Goal: Information Seeking & Learning: Check status

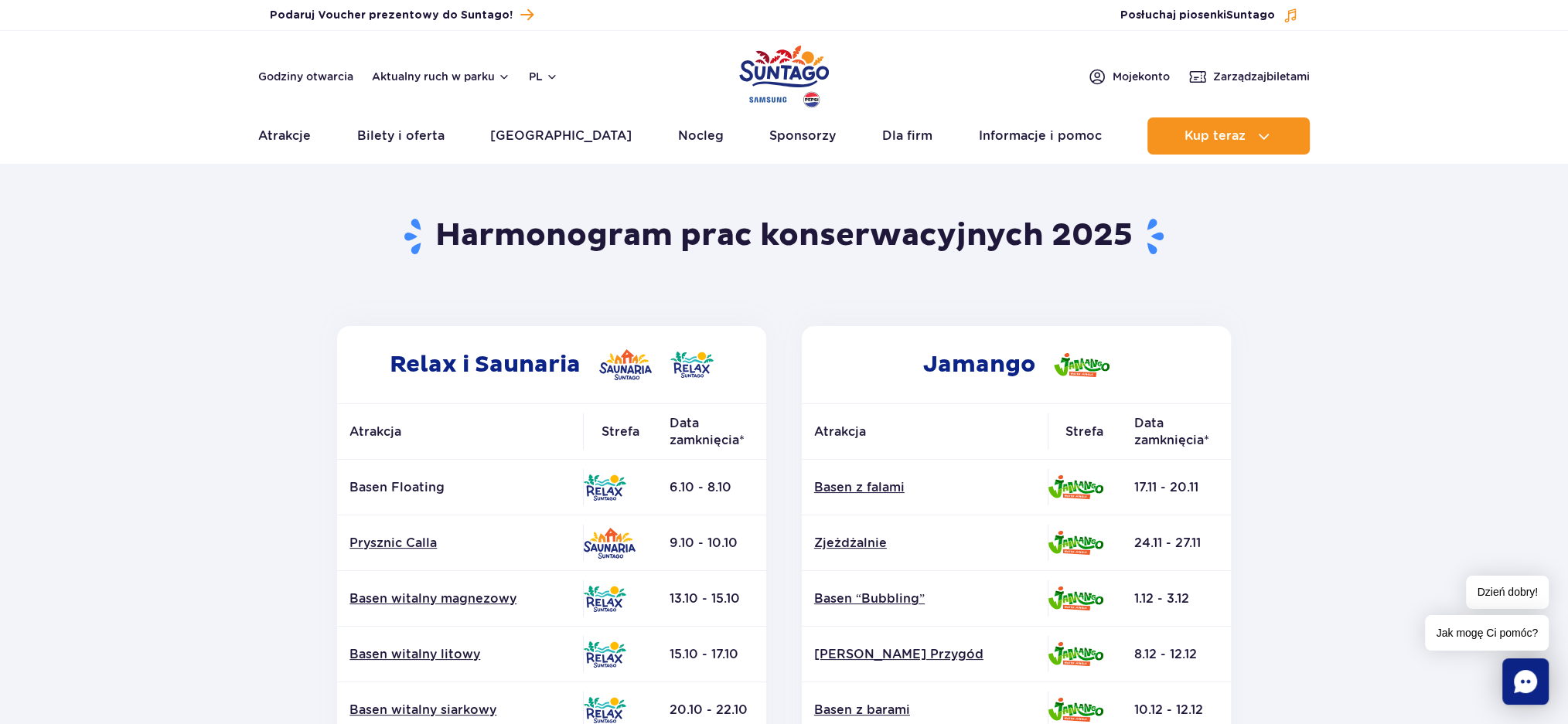
click at [592, 479] on img at bounding box center [604, 487] width 43 height 26
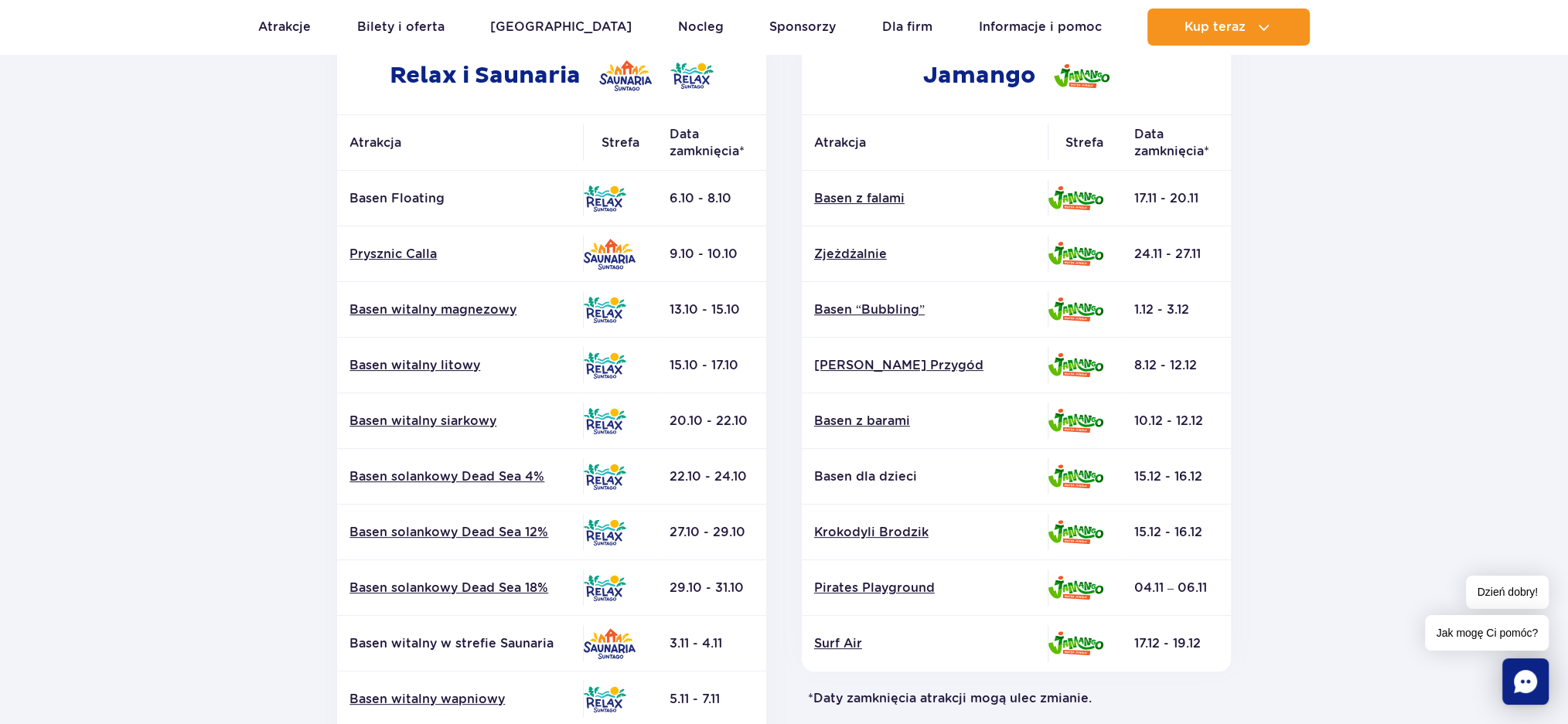
scroll to position [103, 0]
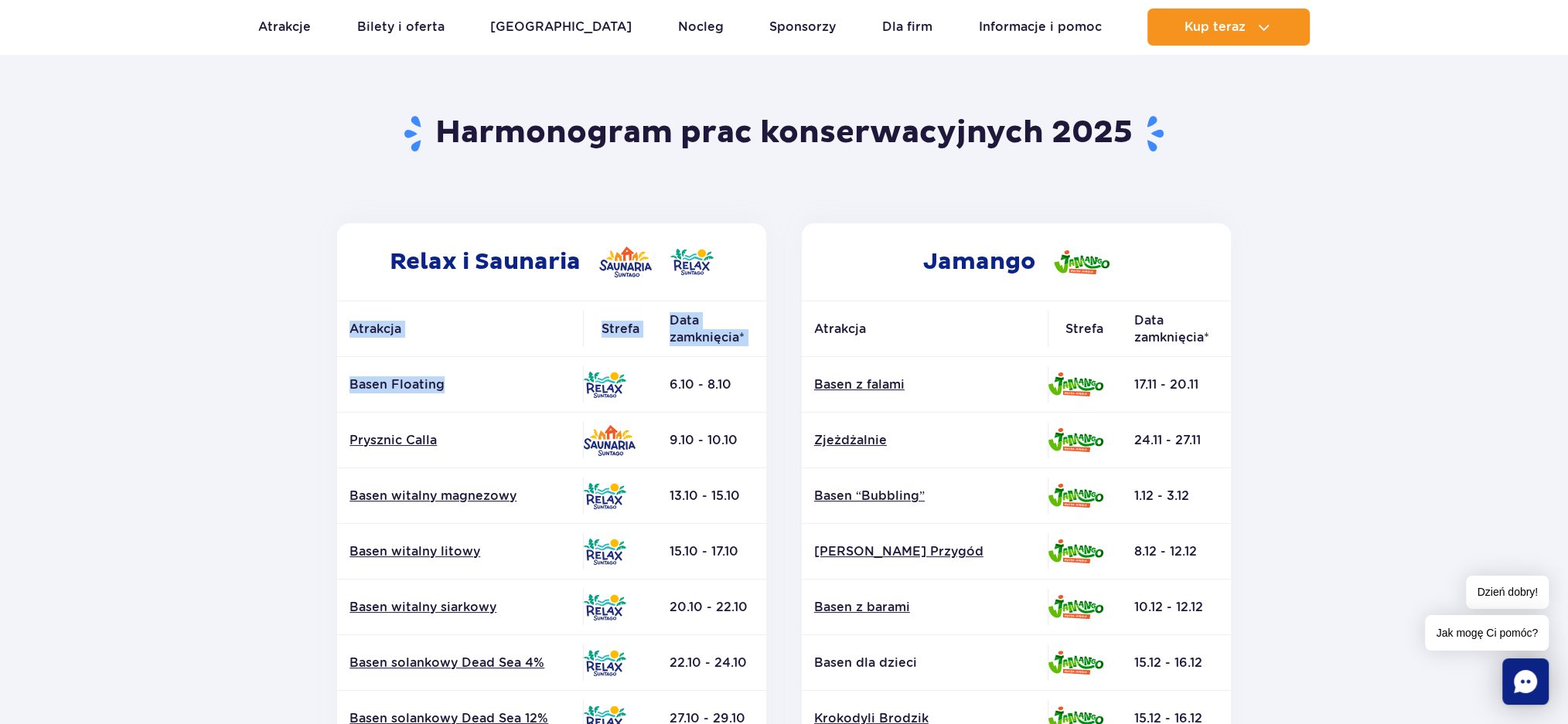
drag, startPoint x: 462, startPoint y: 388, endPoint x: 336, endPoint y: 376, distance: 126.6
click at [336, 376] on div "Relax i Saunaria Atrakcja Strefa Data zamknięcia* Basen Floating" at bounding box center [552, 642] width 465 height 837
drag, startPoint x: 338, startPoint y: 376, endPoint x: 453, endPoint y: 386, distance: 115.4
click at [453, 386] on td "Basen Floating" at bounding box center [460, 385] width 245 height 55
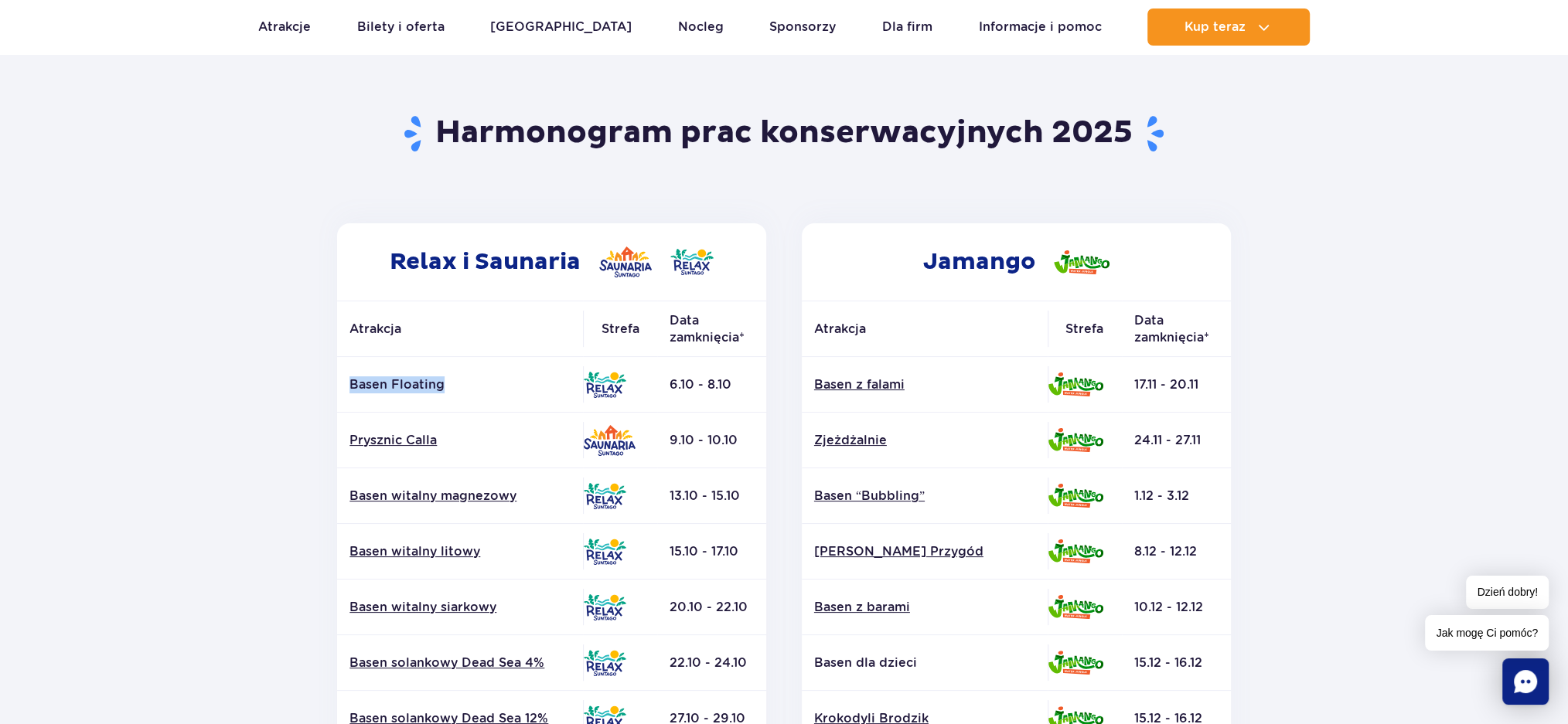
copy p "Basen Floating"
click at [128, 392] on section "Powrót do strony głównej Harmonogram prac konserwacyjnych 2025 Relax i Saunaria…" at bounding box center [784, 617] width 1568 height 1107
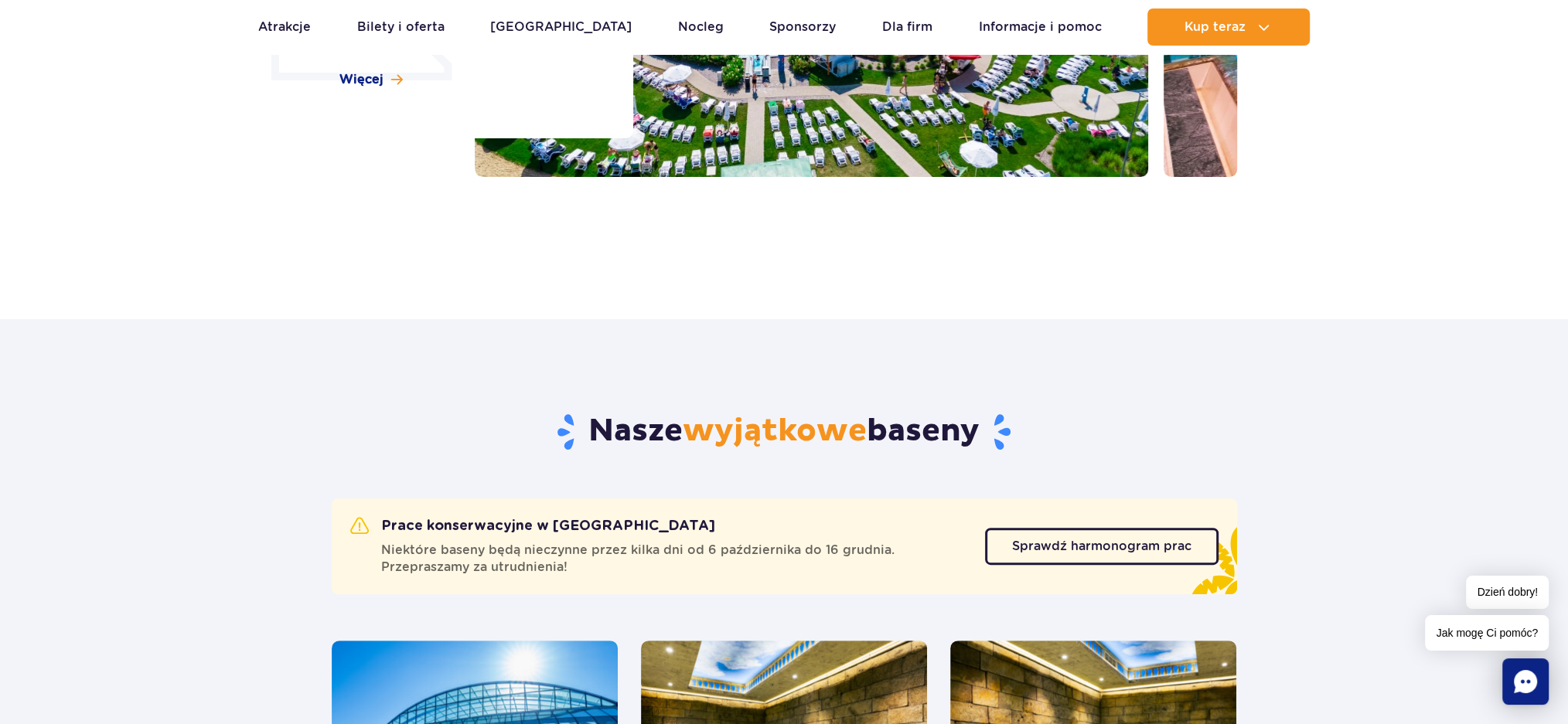
scroll to position [618, 0]
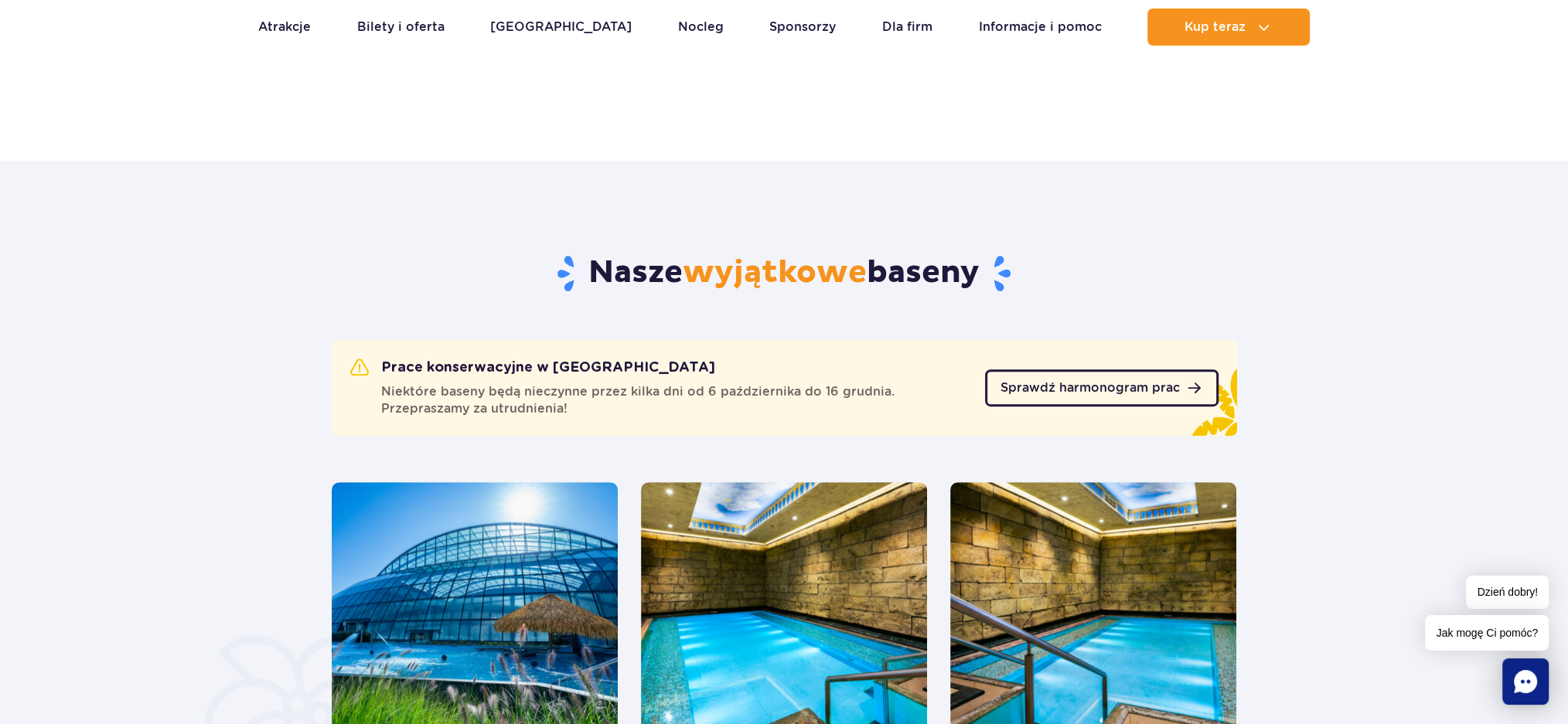
click at [1047, 396] on link "Sprawdź harmonogram prac" at bounding box center [1101, 388] width 233 height 37
